Goal: Task Accomplishment & Management: Use online tool/utility

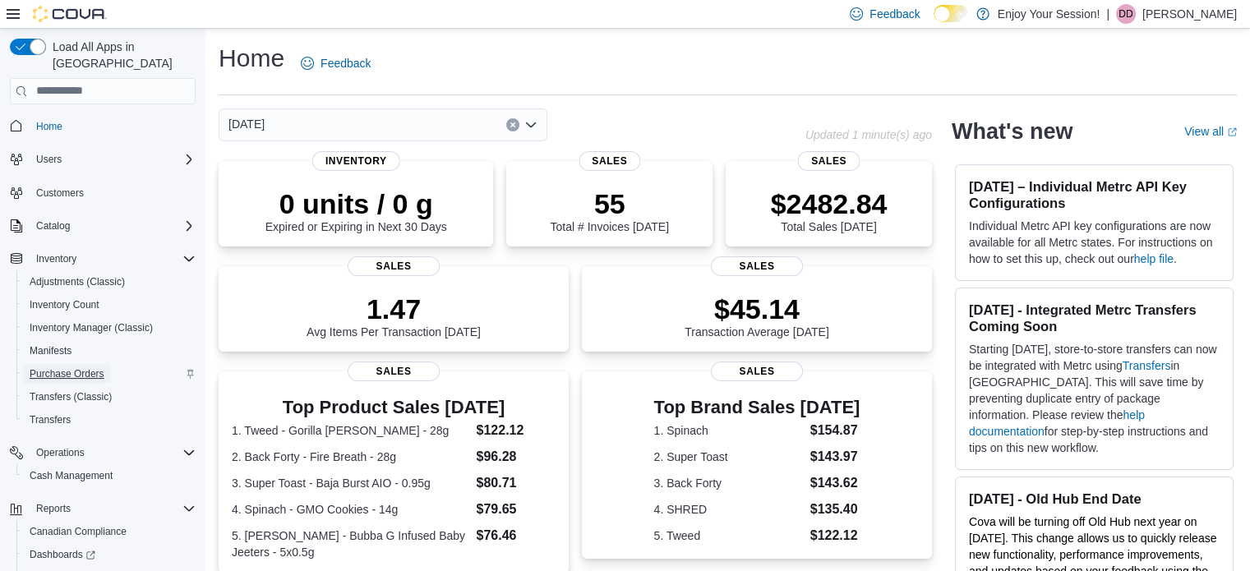
click at [69, 367] on span "Purchase Orders" at bounding box center [67, 373] width 75 height 13
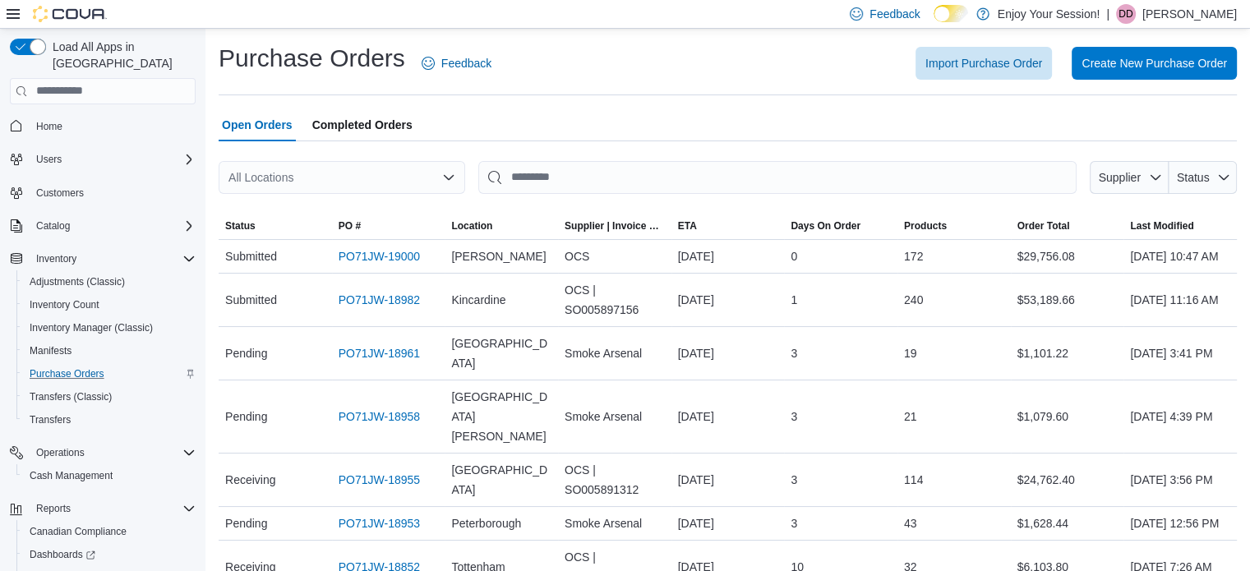
click at [404, 182] on div "All Locations" at bounding box center [342, 177] width 247 height 33
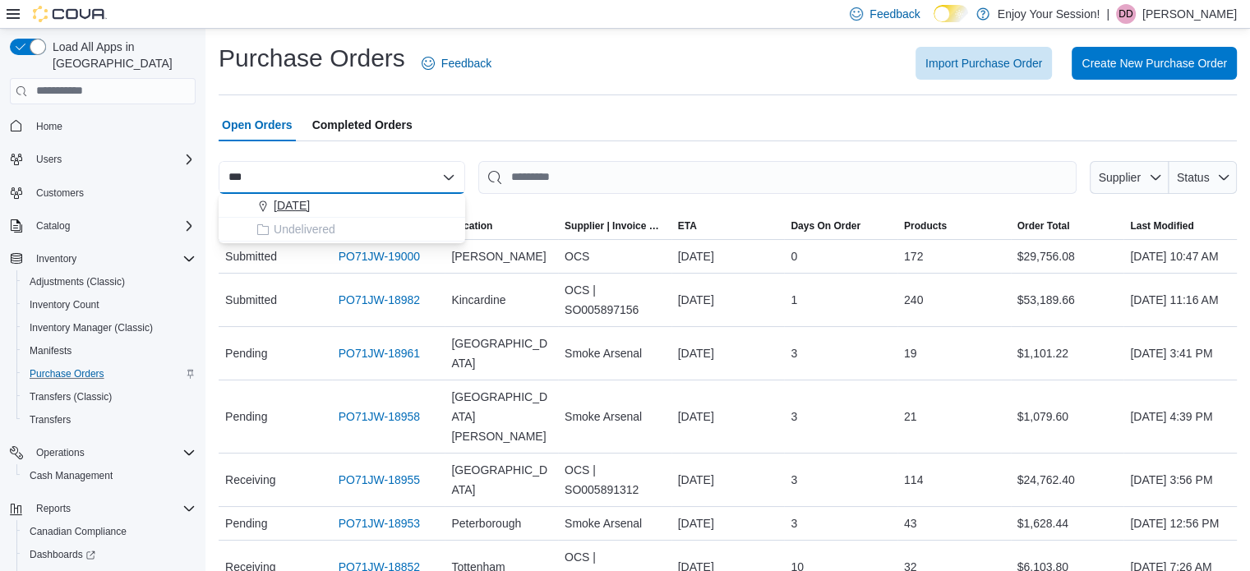
type input "***"
click at [372, 213] on div "[DATE]" at bounding box center [351, 205] width 207 height 16
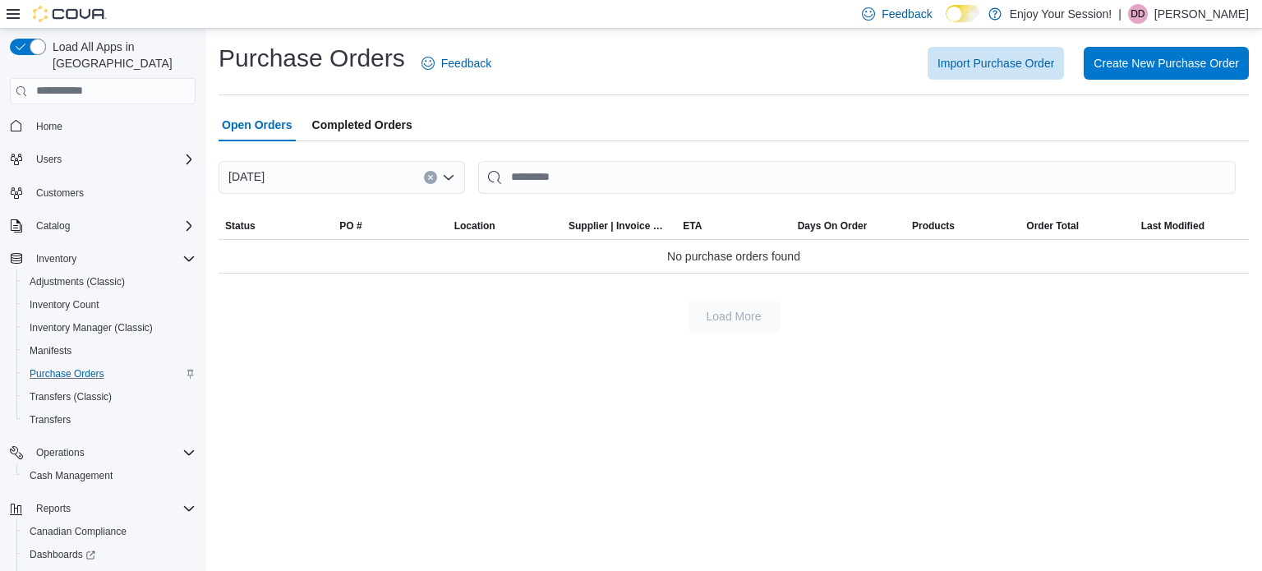
click at [536, 91] on div "Purchase Orders Feedback Import Purchase Order Create New Purchase Order" at bounding box center [734, 68] width 1031 height 53
click at [584, 92] on div "Purchase Orders Feedback Import Purchase Order Create New Purchase Order" at bounding box center [734, 68] width 1031 height 53
click at [431, 174] on icon "Clear input" at bounding box center [430, 177] width 7 height 7
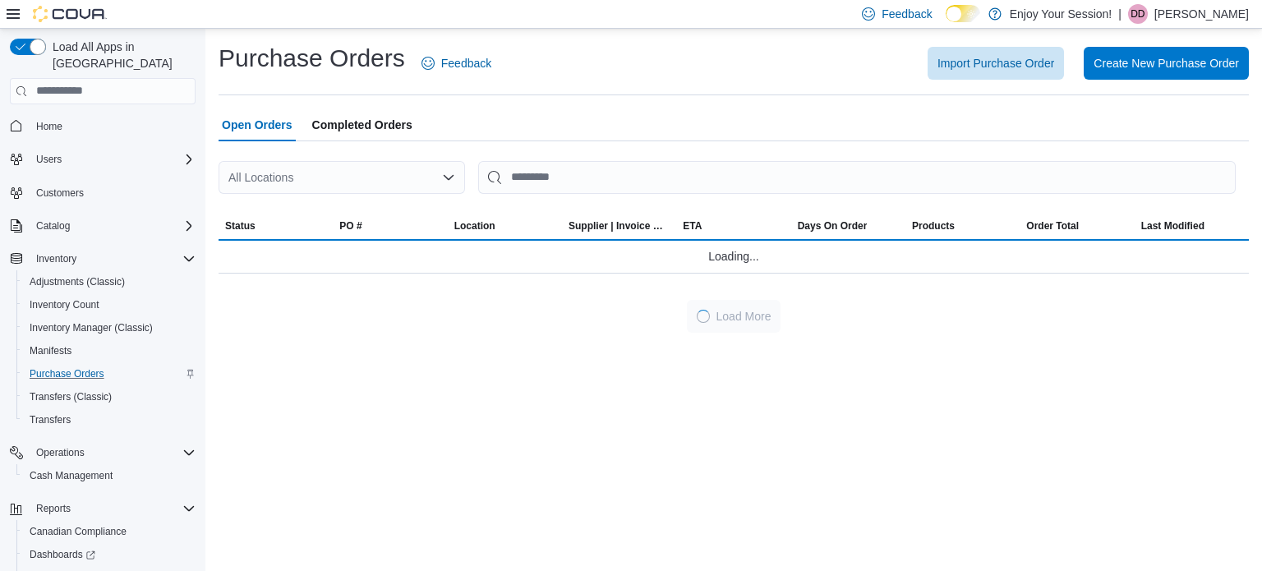
click at [496, 119] on div "Open Orders Completed Orders" at bounding box center [734, 124] width 1031 height 33
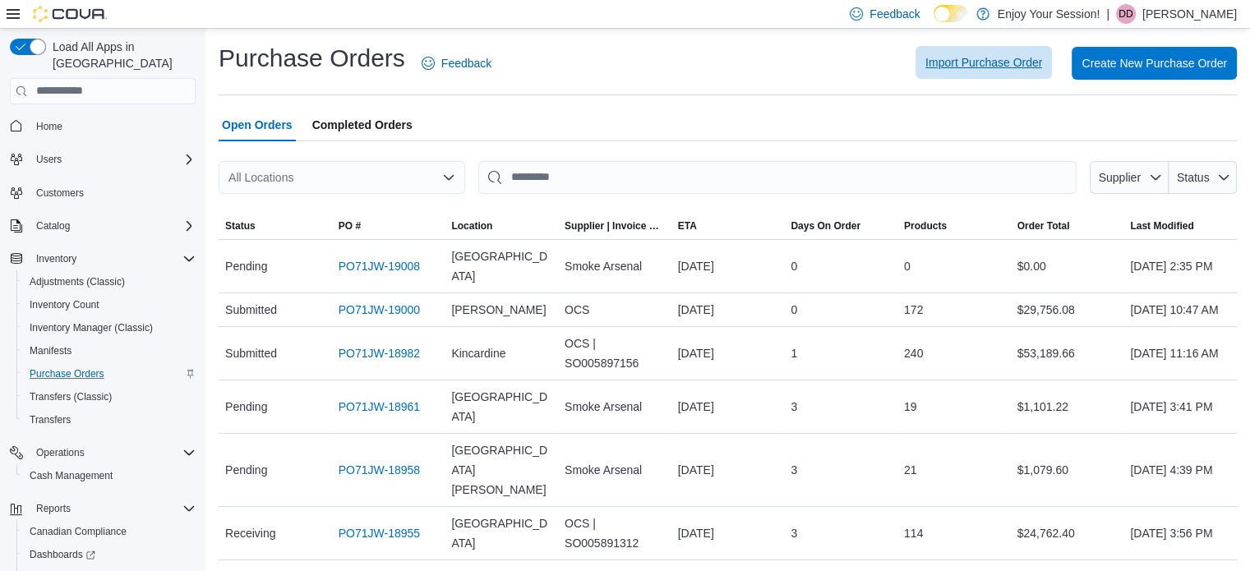
click at [972, 59] on span "Import Purchase Order" at bounding box center [983, 62] width 117 height 16
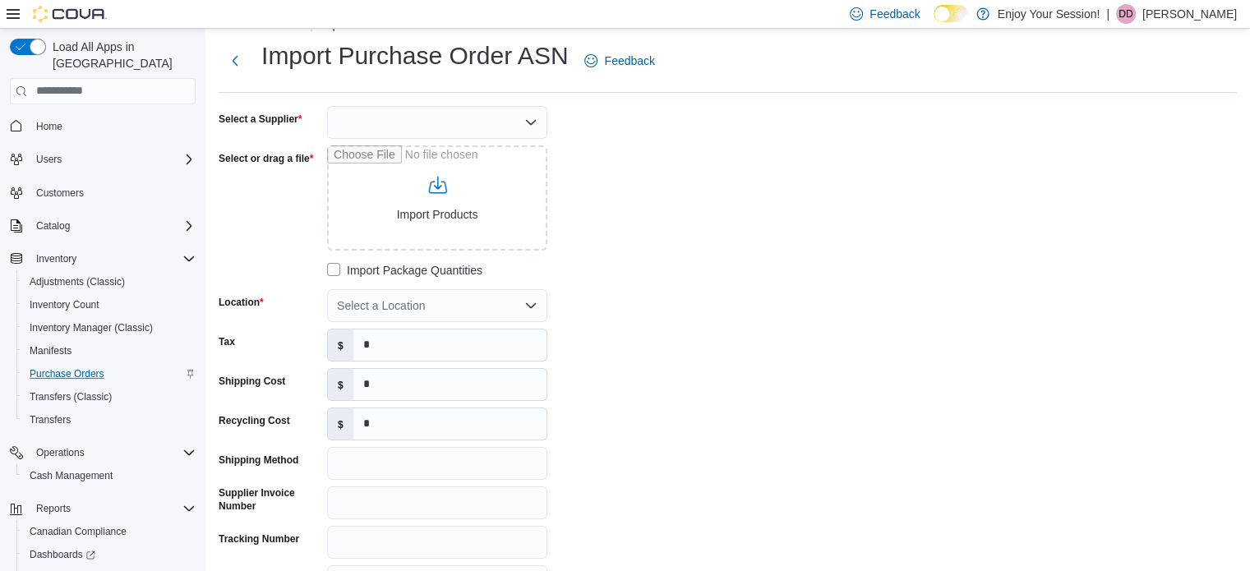
scroll to position [33, 0]
click at [624, 187] on div "Select a Supplier Select or drag a file Import Products Import Package Quantiti…" at bounding box center [465, 351] width 493 height 492
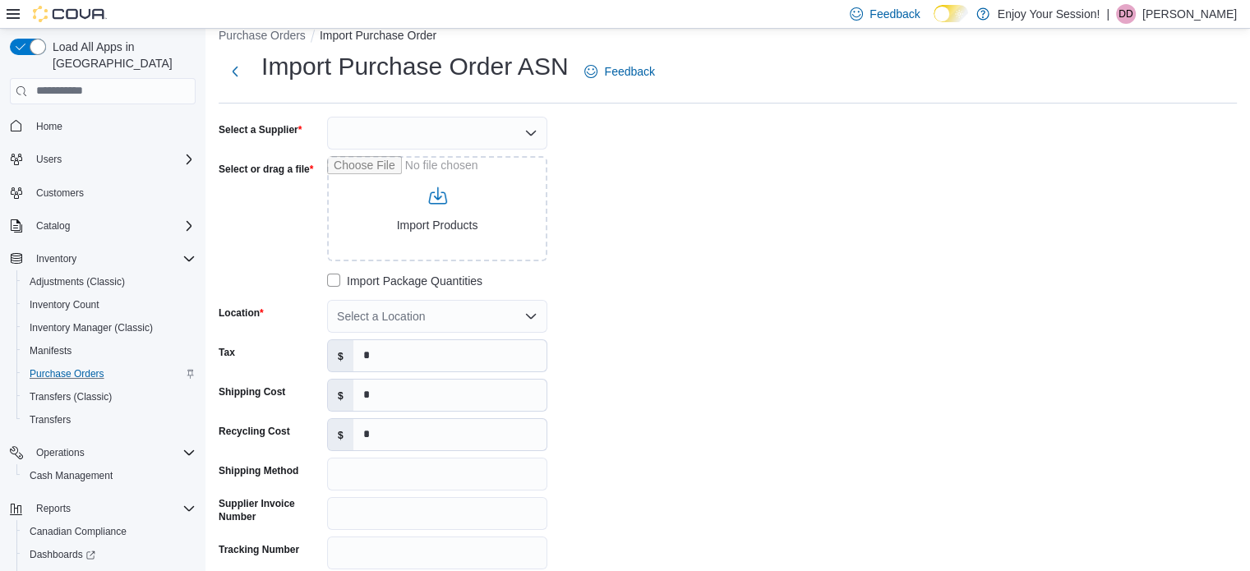
scroll to position [20, 0]
